Goal: Find contact information: Find contact information

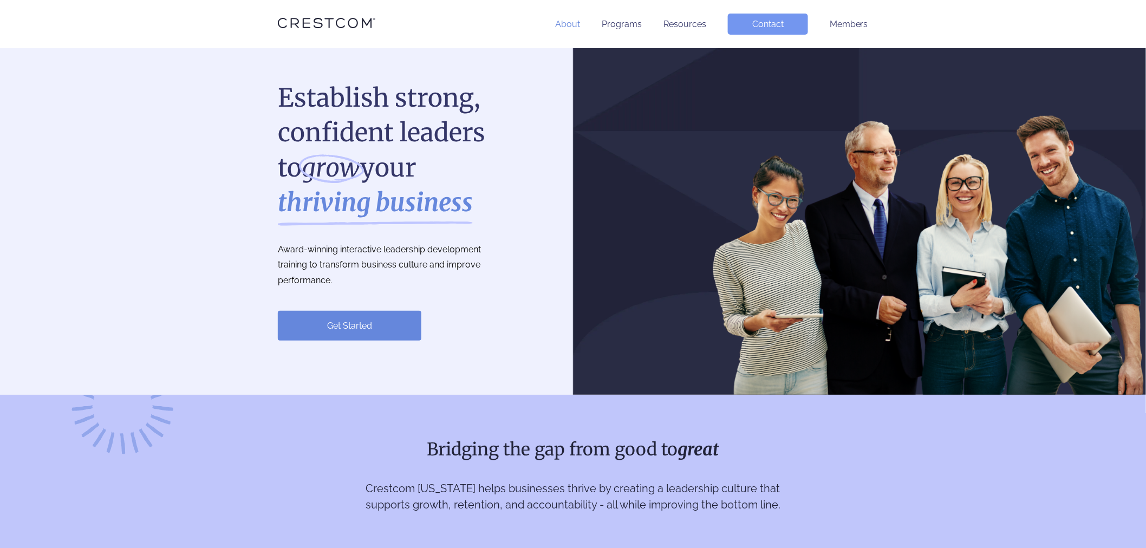
click at [568, 26] on link "About" at bounding box center [567, 24] width 25 height 10
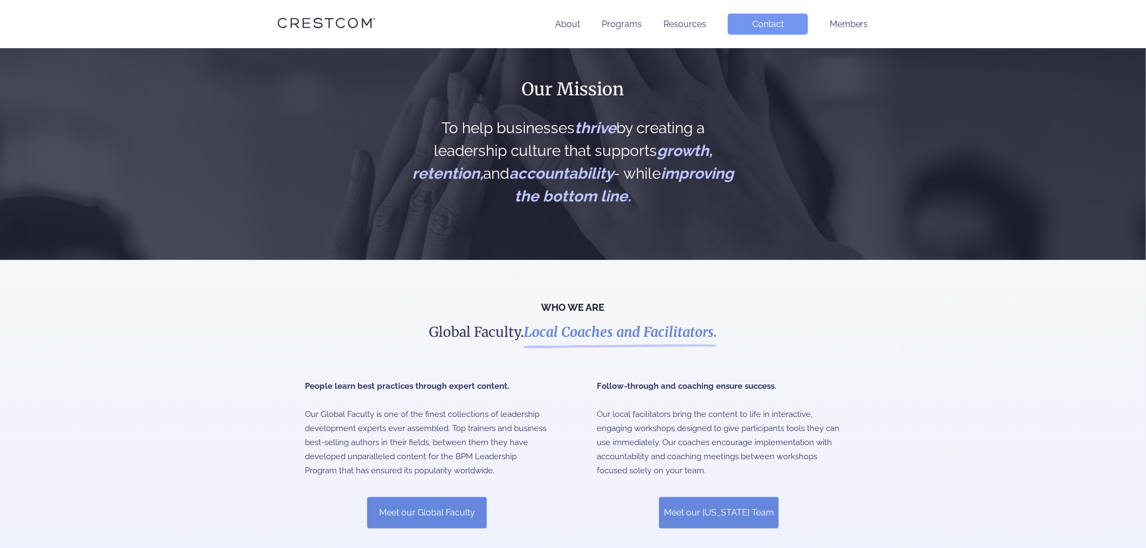
scroll to position [286, 0]
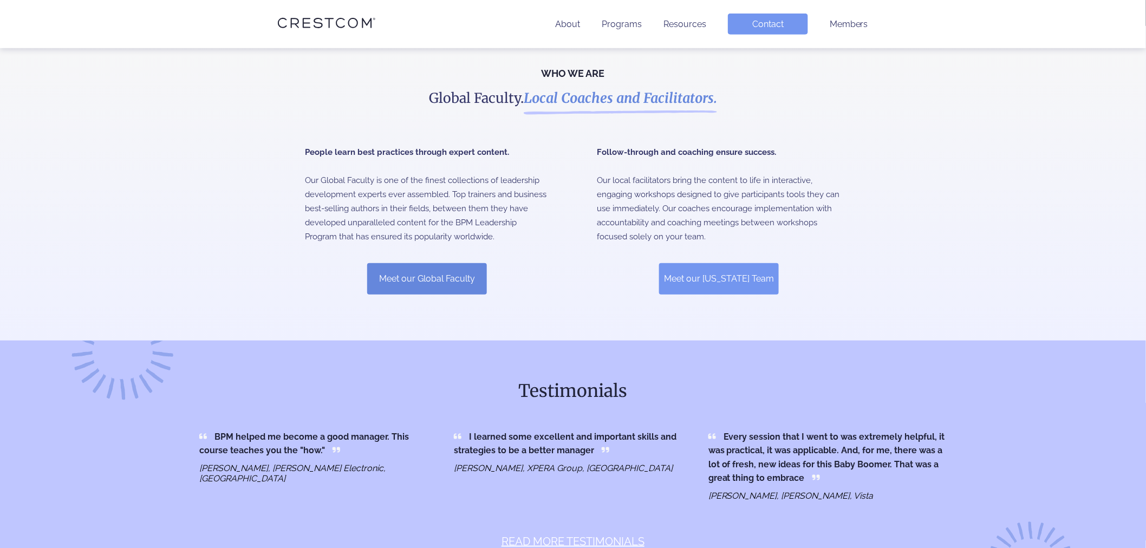
click at [714, 281] on link "Meet our California Team" at bounding box center [719, 278] width 120 height 31
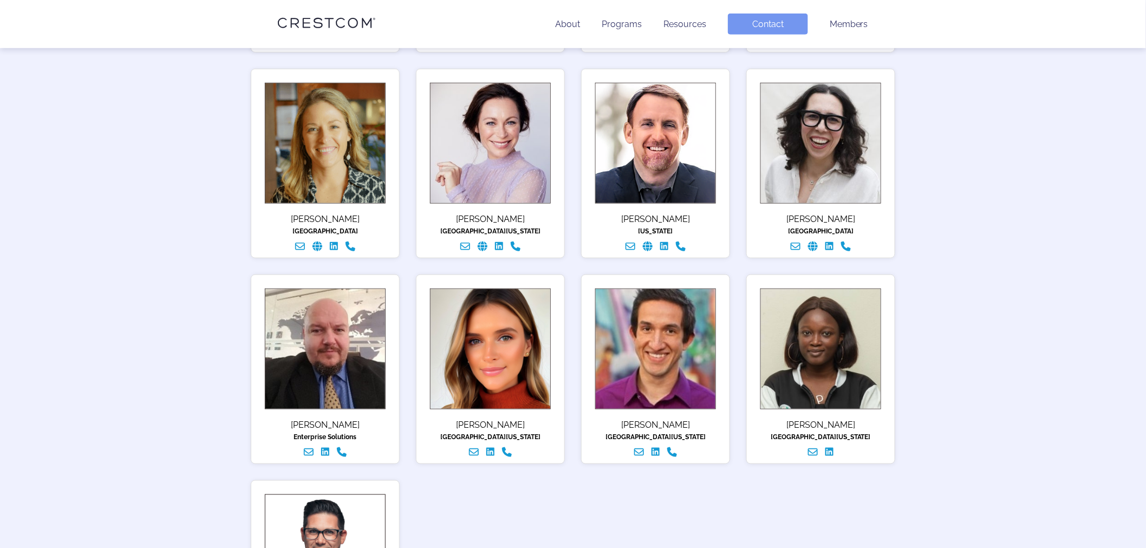
scroll to position [376, 0]
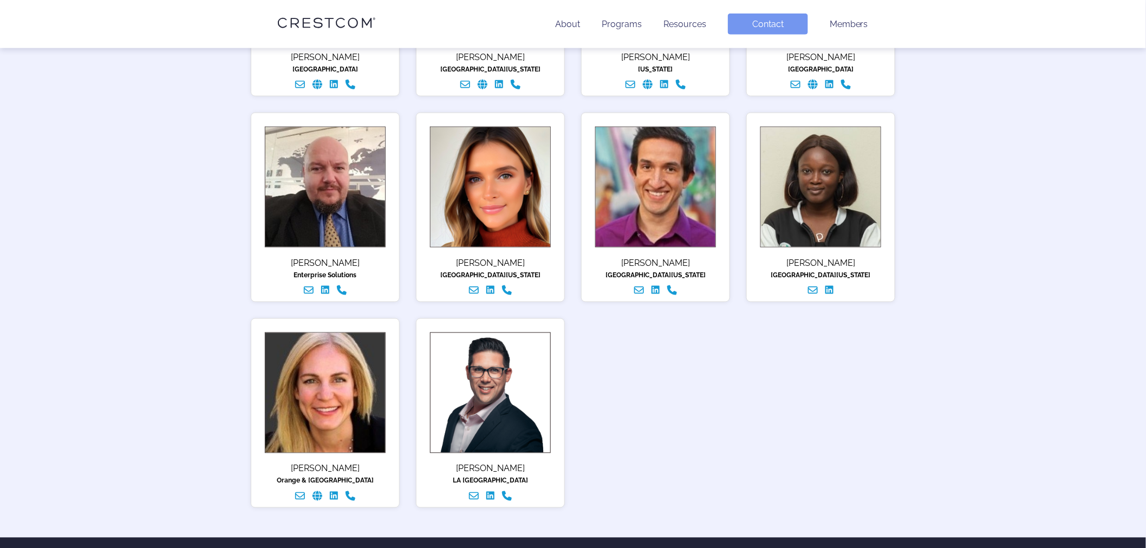
scroll to position [587, 0]
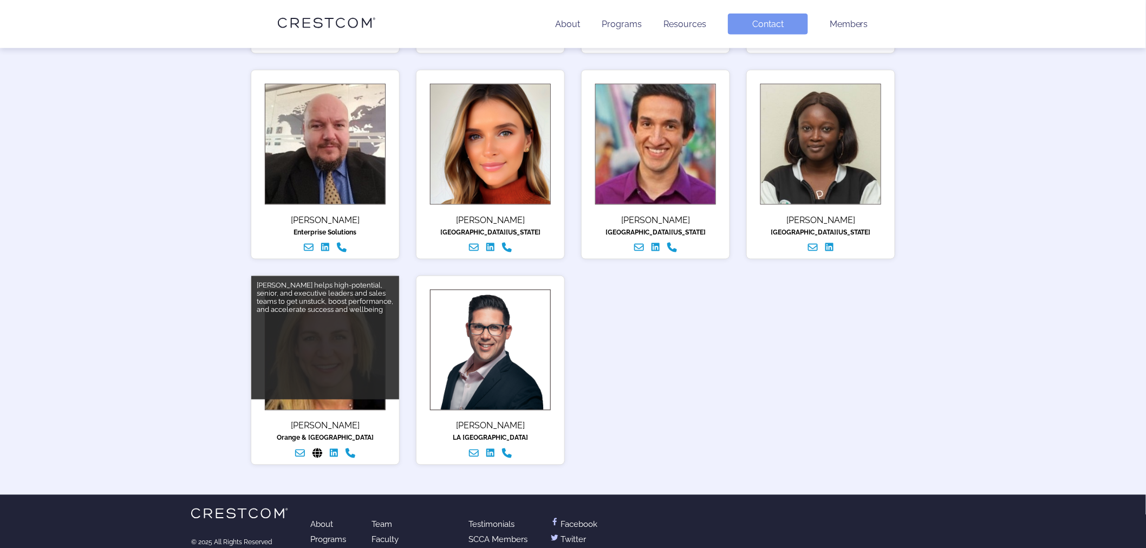
click at [317, 451] on icon "Website" at bounding box center [318, 454] width 10 height 10
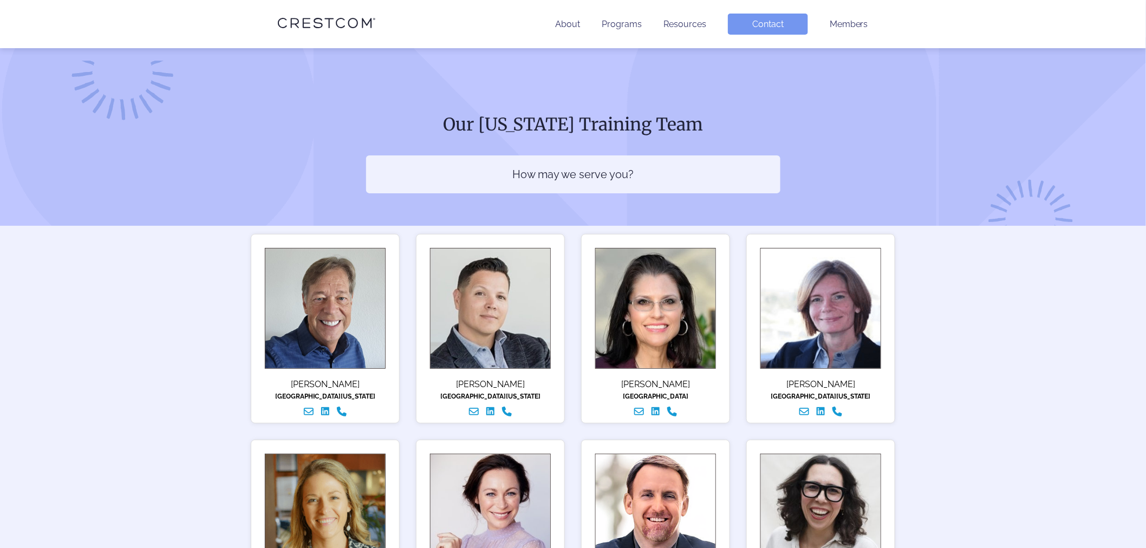
scroll to position [0, 0]
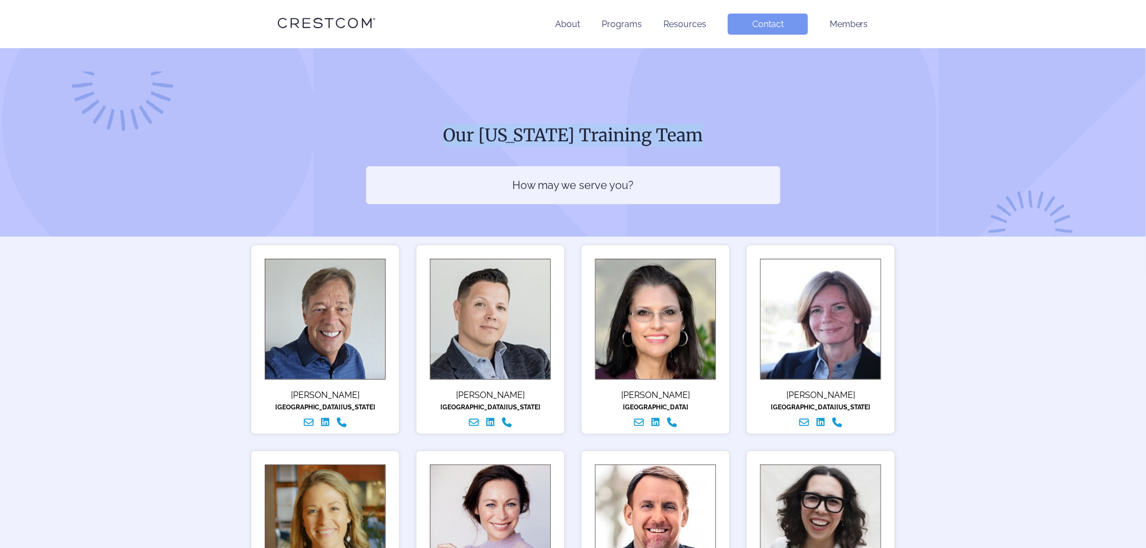
drag, startPoint x: 695, startPoint y: 137, endPoint x: 440, endPoint y: 115, distance: 256.1
click at [440, 115] on div "Our California Training Team How may we serve you?" at bounding box center [573, 142] width 1146 height 189
click at [713, 139] on h1 "Our [US_STATE] Training Team" at bounding box center [573, 135] width 414 height 23
drag, startPoint x: 696, startPoint y: 134, endPoint x: 431, endPoint y: 116, distance: 266.1
click at [431, 116] on div "Our California Training Team How may we serve you?" at bounding box center [573, 142] width 1146 height 189
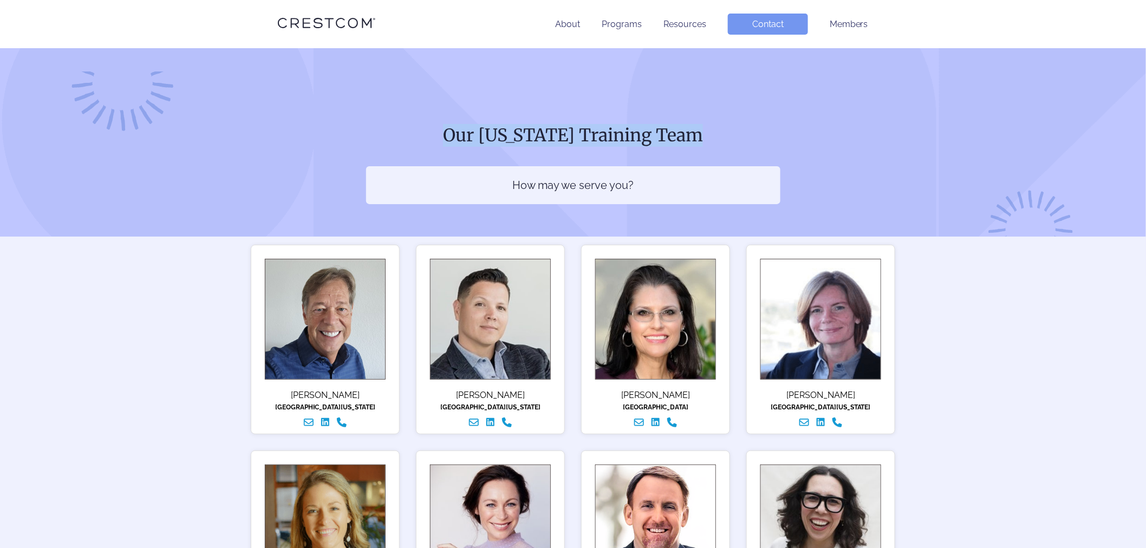
copy h1 "Our [US_STATE] Training Team"
click at [744, 122] on div "Our California Training Team How may we serve you?" at bounding box center [573, 142] width 1146 height 189
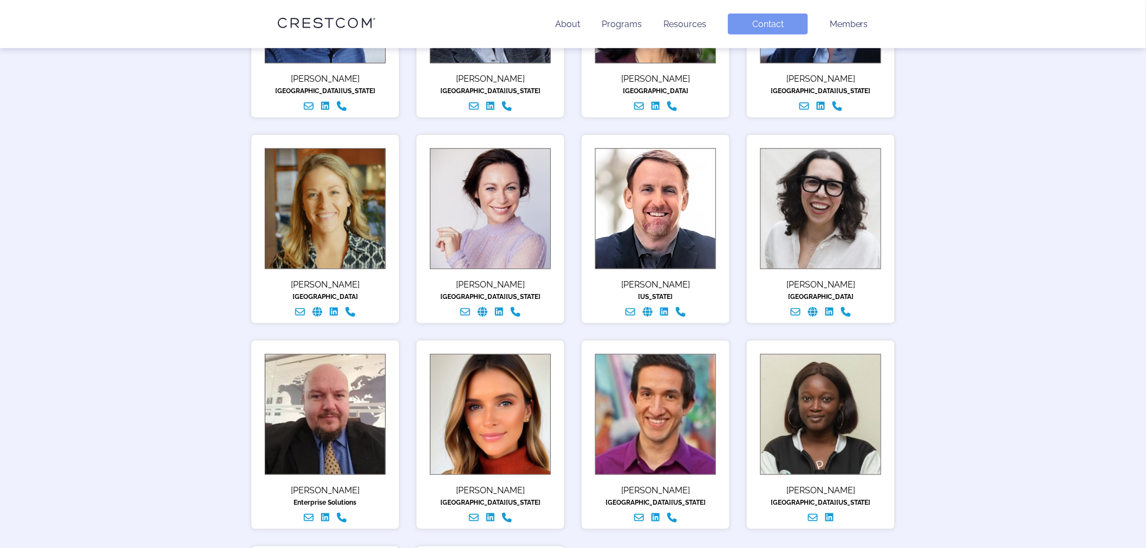
scroll to position [286, 0]
